Goal: Transaction & Acquisition: Purchase product/service

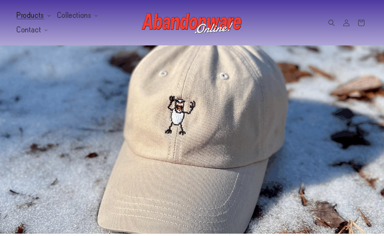
click at [46, 14] on summary "Products" at bounding box center [33, 15] width 41 height 14
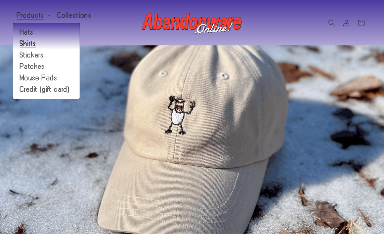
click at [29, 43] on link "Shirts" at bounding box center [46, 43] width 67 height 11
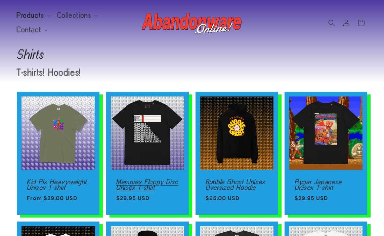
scroll to position [18, 0]
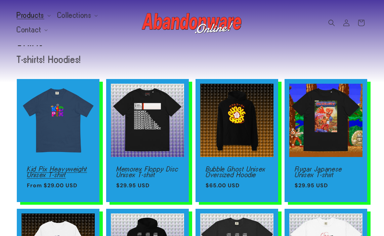
click at [78, 166] on link "Kid Pix Heavyweight Unisex T-shirt" at bounding box center [58, 172] width 63 height 12
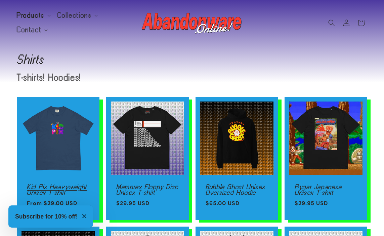
scroll to position [0, 0]
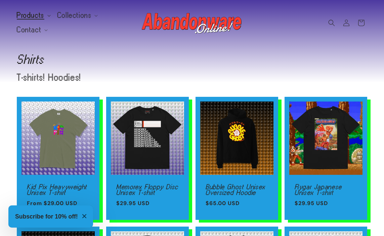
click at [40, 17] on span "Products" at bounding box center [31, 15] width 28 height 6
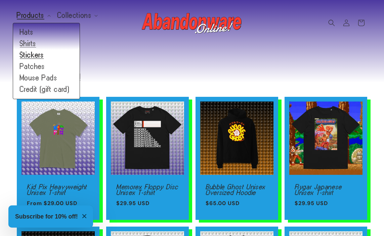
click at [40, 58] on link "Stickers" at bounding box center [46, 54] width 67 height 11
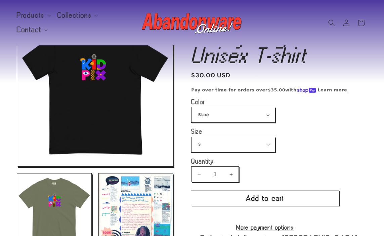
scroll to position [53, 0]
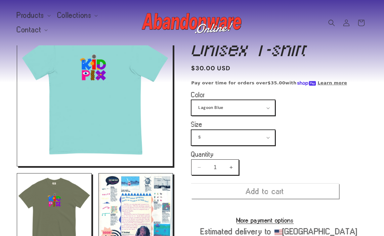
scroll to position [63, 0]
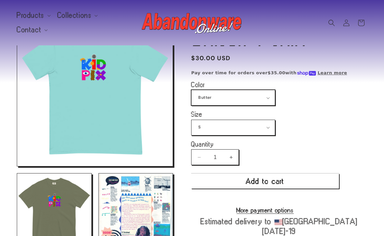
scroll to position [73, 0]
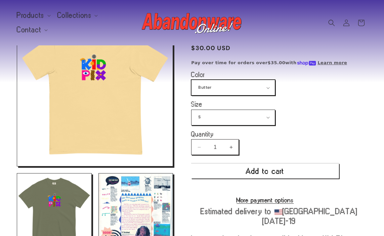
select select "Violet"
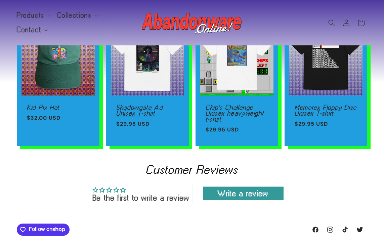
scroll to position [422, 0]
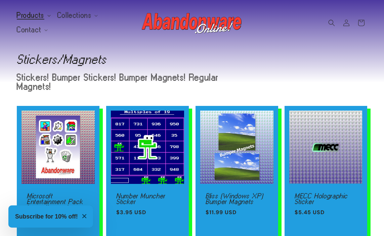
click at [32, 18] on span "Products" at bounding box center [31, 15] width 28 height 6
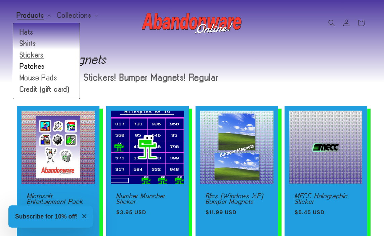
click at [38, 67] on link "Patches" at bounding box center [46, 66] width 67 height 11
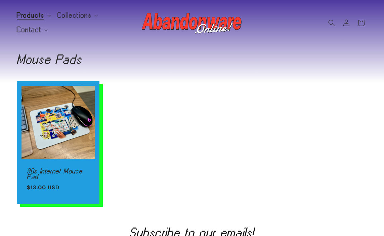
click at [28, 10] on summary "Products" at bounding box center [33, 15] width 41 height 14
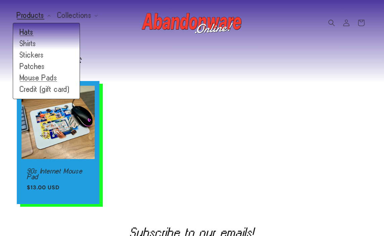
click at [33, 34] on link "Hats" at bounding box center [46, 32] width 67 height 11
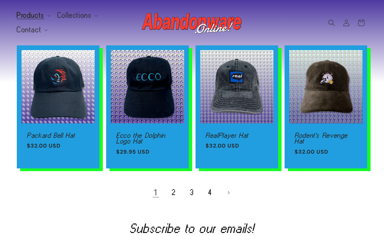
scroll to position [425, 0]
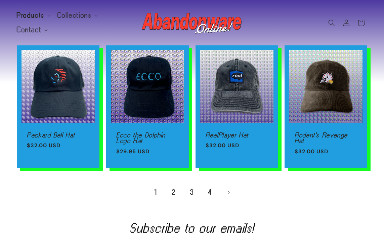
click at [169, 188] on link "2" at bounding box center [174, 192] width 15 height 15
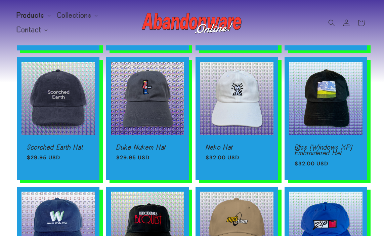
scroll to position [399, 0]
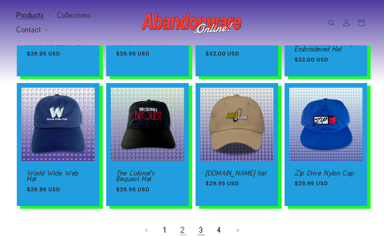
click at [197, 224] on link "3" at bounding box center [201, 230] width 15 height 15
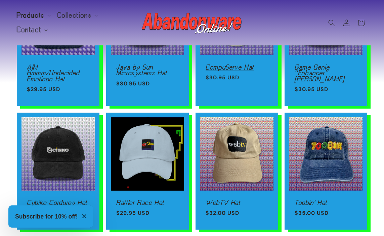
scroll to position [413, 0]
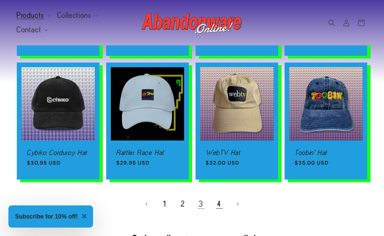
click at [214, 203] on link "4" at bounding box center [219, 204] width 15 height 15
